Goal: Task Accomplishment & Management: Manage account settings

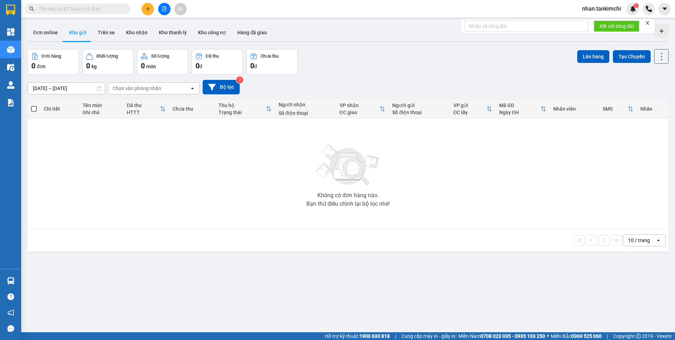
click at [70, 11] on input "text" at bounding box center [80, 9] width 83 height 8
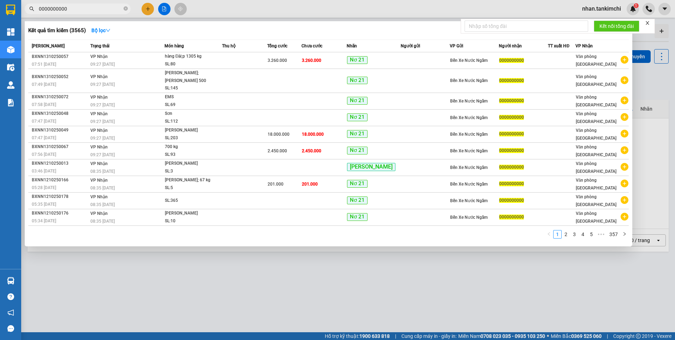
type input "0000000000"
click at [610, 9] on div at bounding box center [337, 170] width 675 height 340
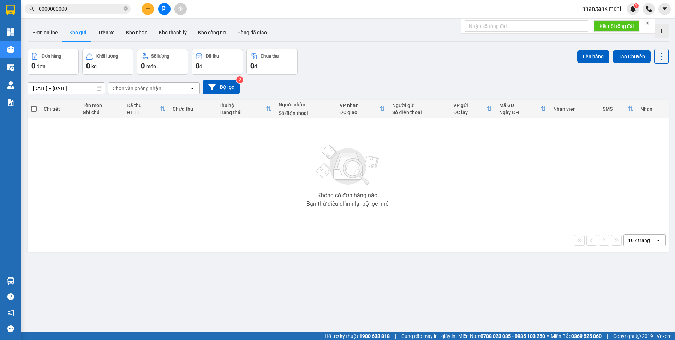
click at [597, 8] on span "nhan.tankimchi" at bounding box center [602, 8] width 50 height 9
click at [598, 23] on span "Đăng xuất" at bounding box center [604, 22] width 35 height 8
